Goal: Check status: Check status

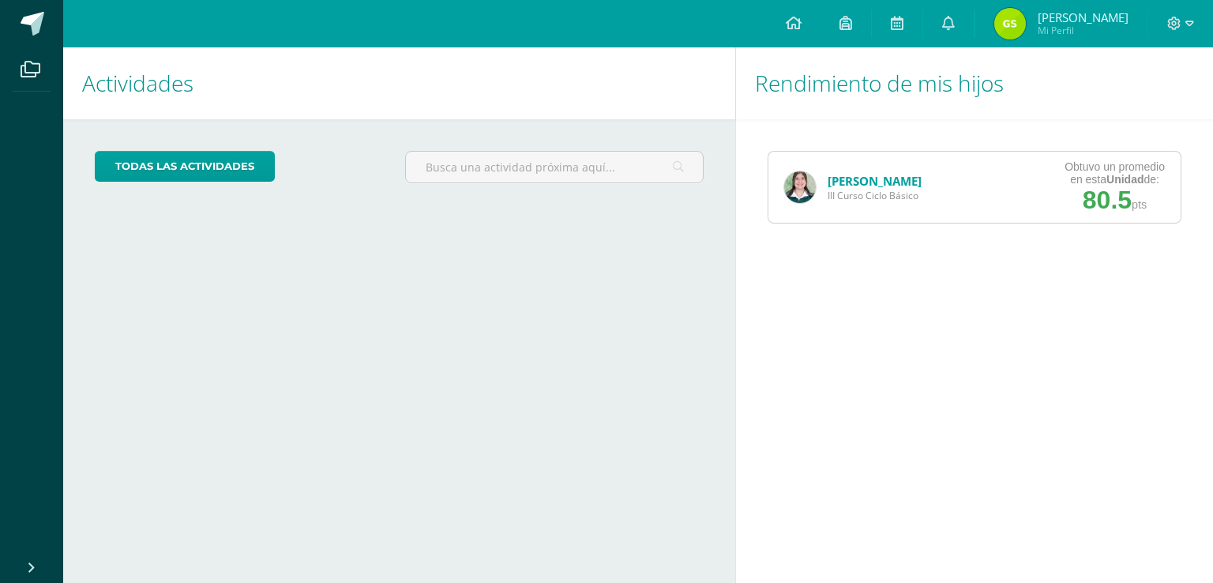
click at [843, 182] on link "[PERSON_NAME]" at bounding box center [875, 181] width 94 height 16
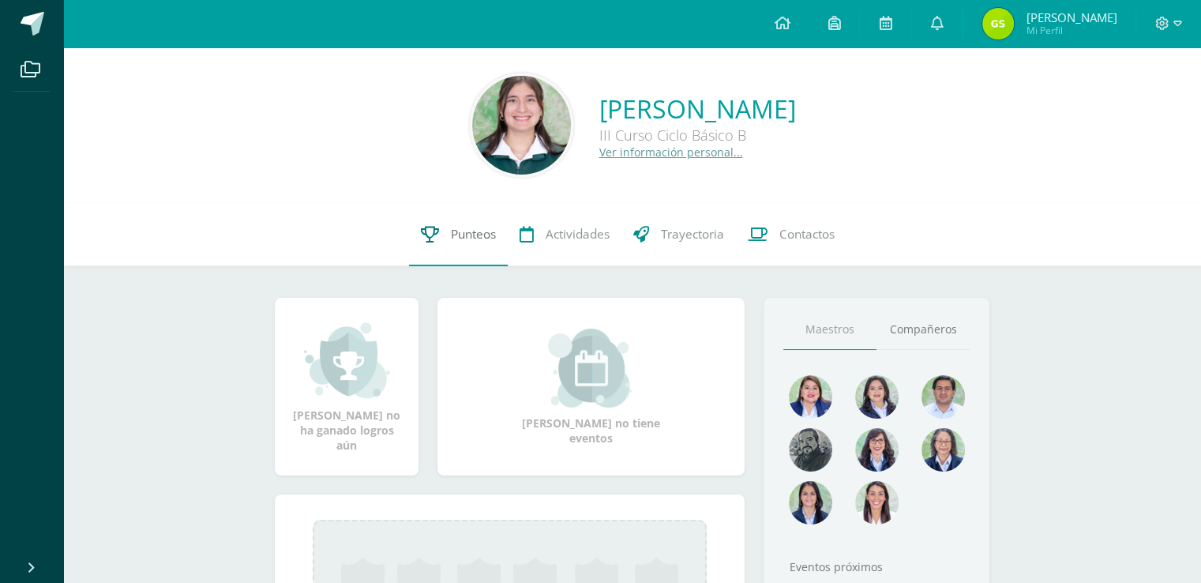
click at [442, 250] on link "Punteos" at bounding box center [458, 234] width 99 height 63
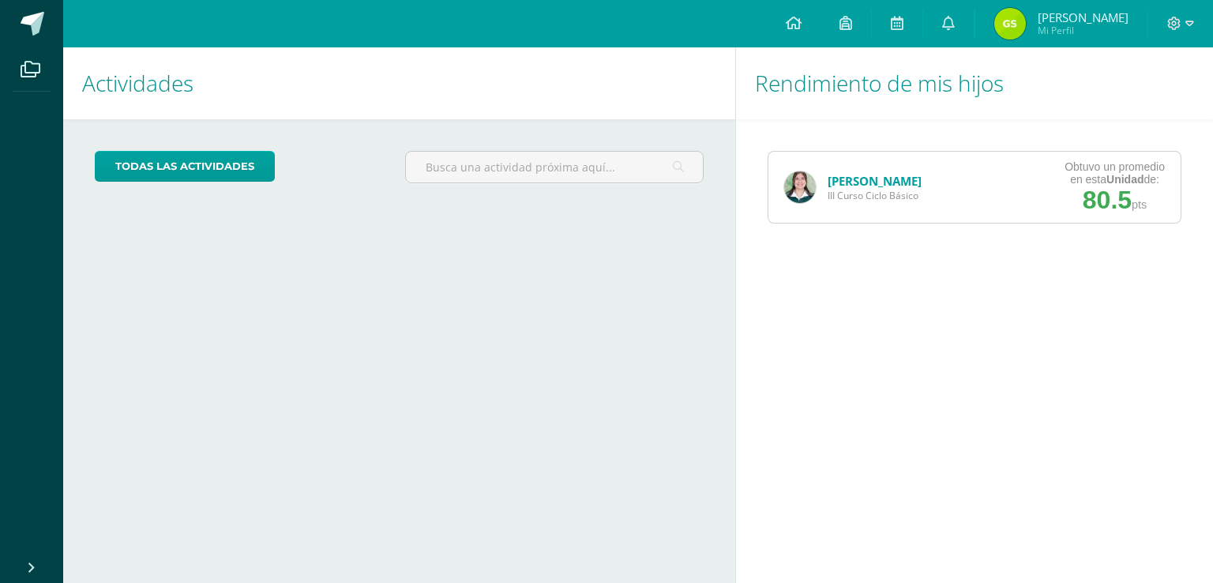
click at [891, 184] on link "[PERSON_NAME]" at bounding box center [875, 181] width 94 height 16
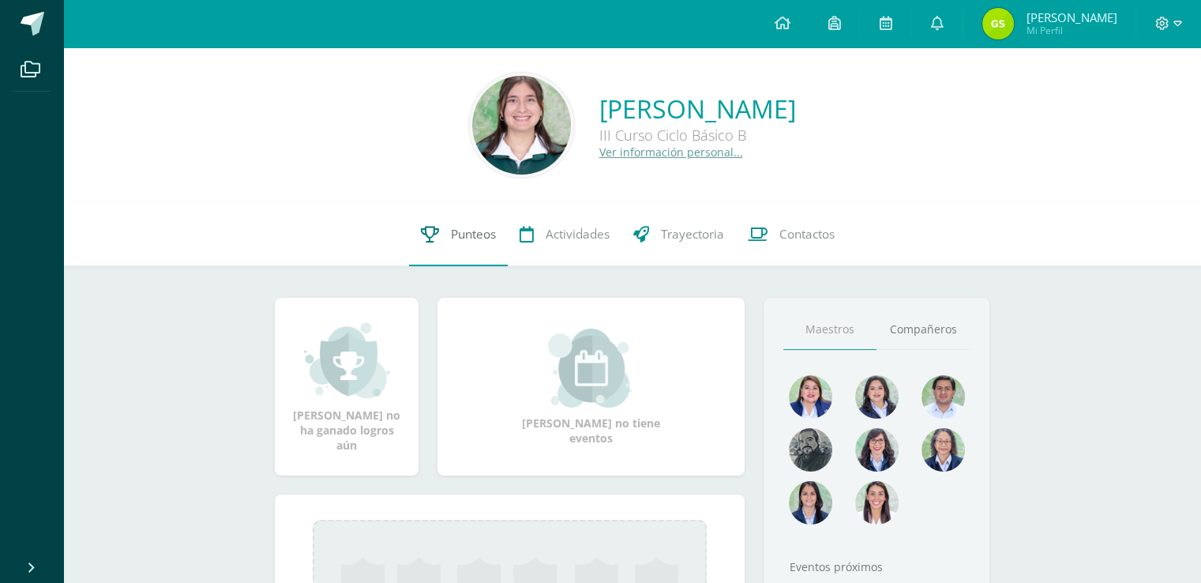
click at [434, 231] on icon at bounding box center [430, 234] width 18 height 17
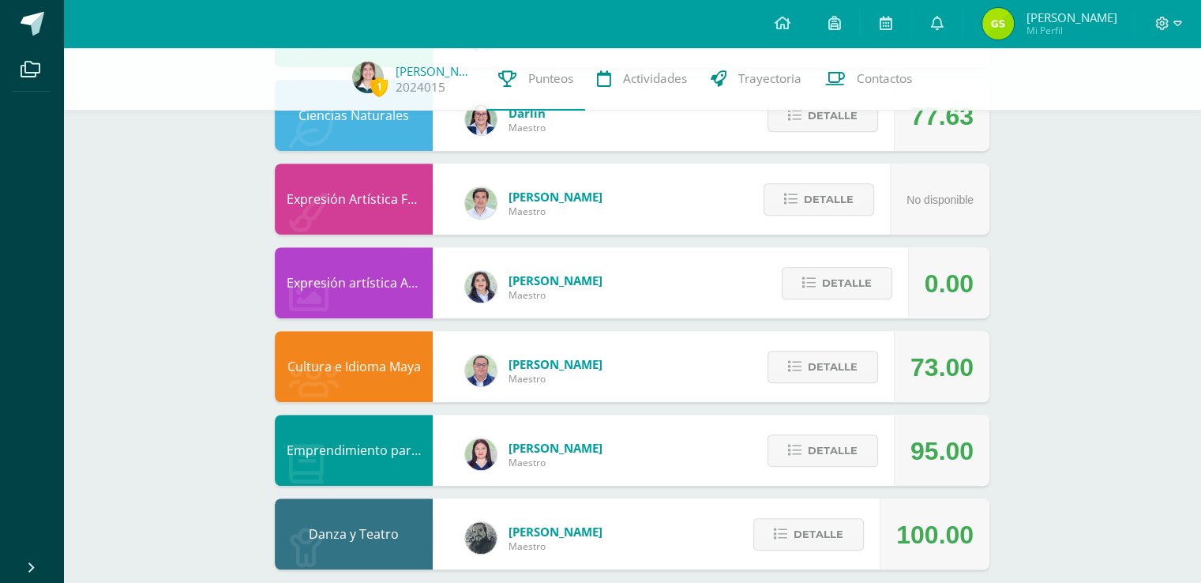
scroll to position [941, 0]
